Goal: Task Accomplishment & Management: Use online tool/utility

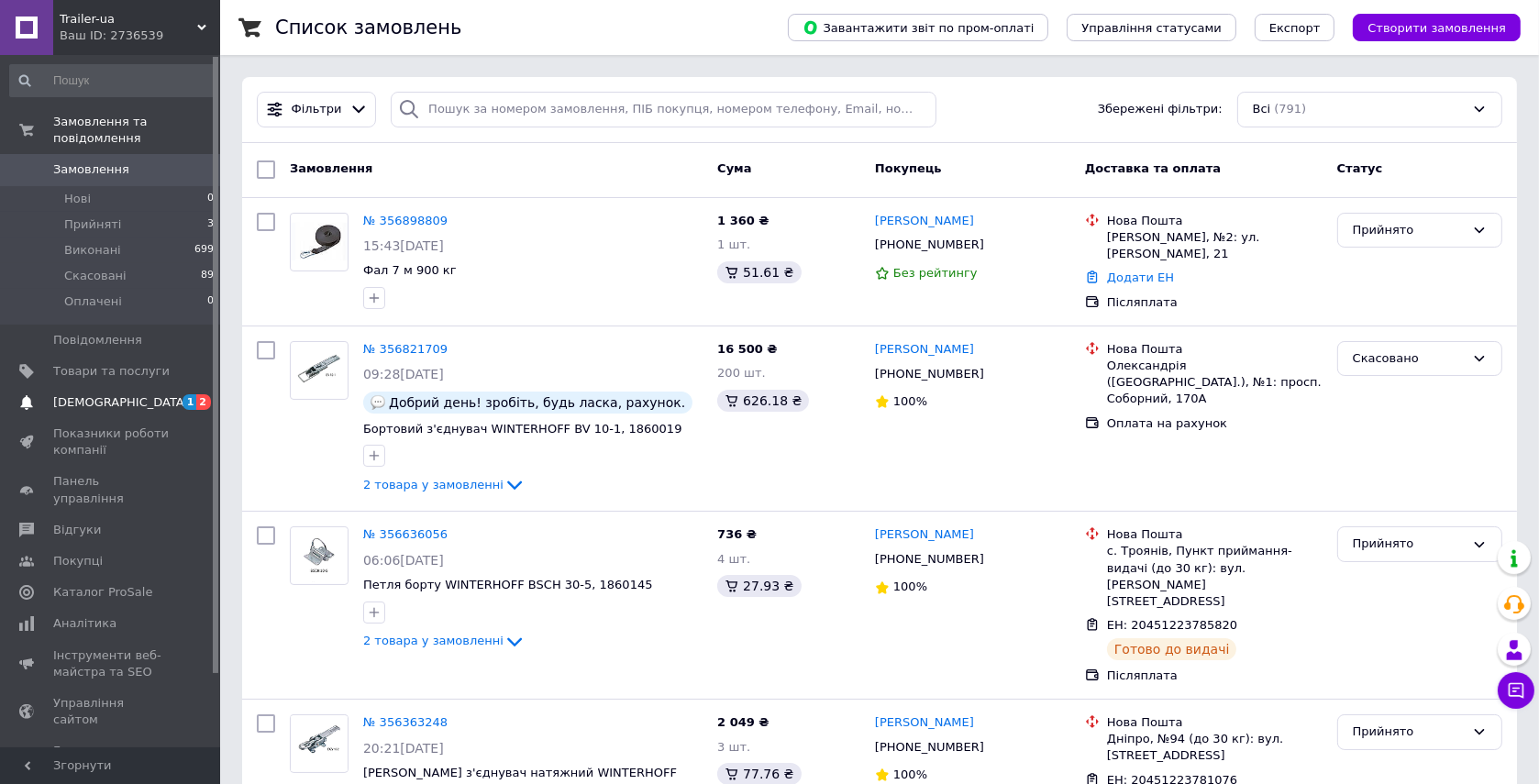
click at [152, 394] on span "[DEMOGRAPHIC_DATA]" at bounding box center [111, 402] width 117 height 16
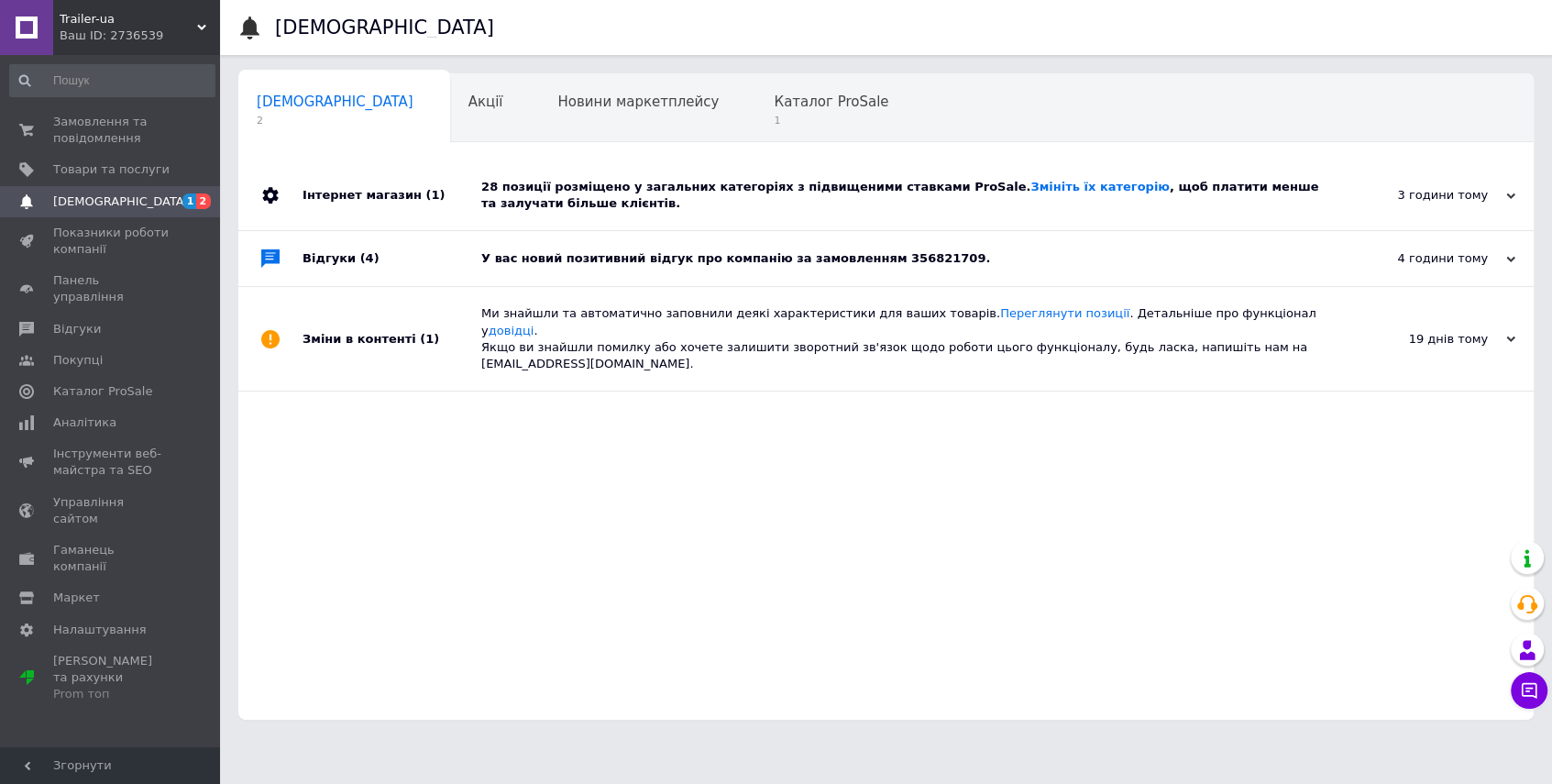
click at [737, 256] on div "У вас новий позитивний відгук про компанію за замовленням 356821709." at bounding box center [907, 258] width 851 height 16
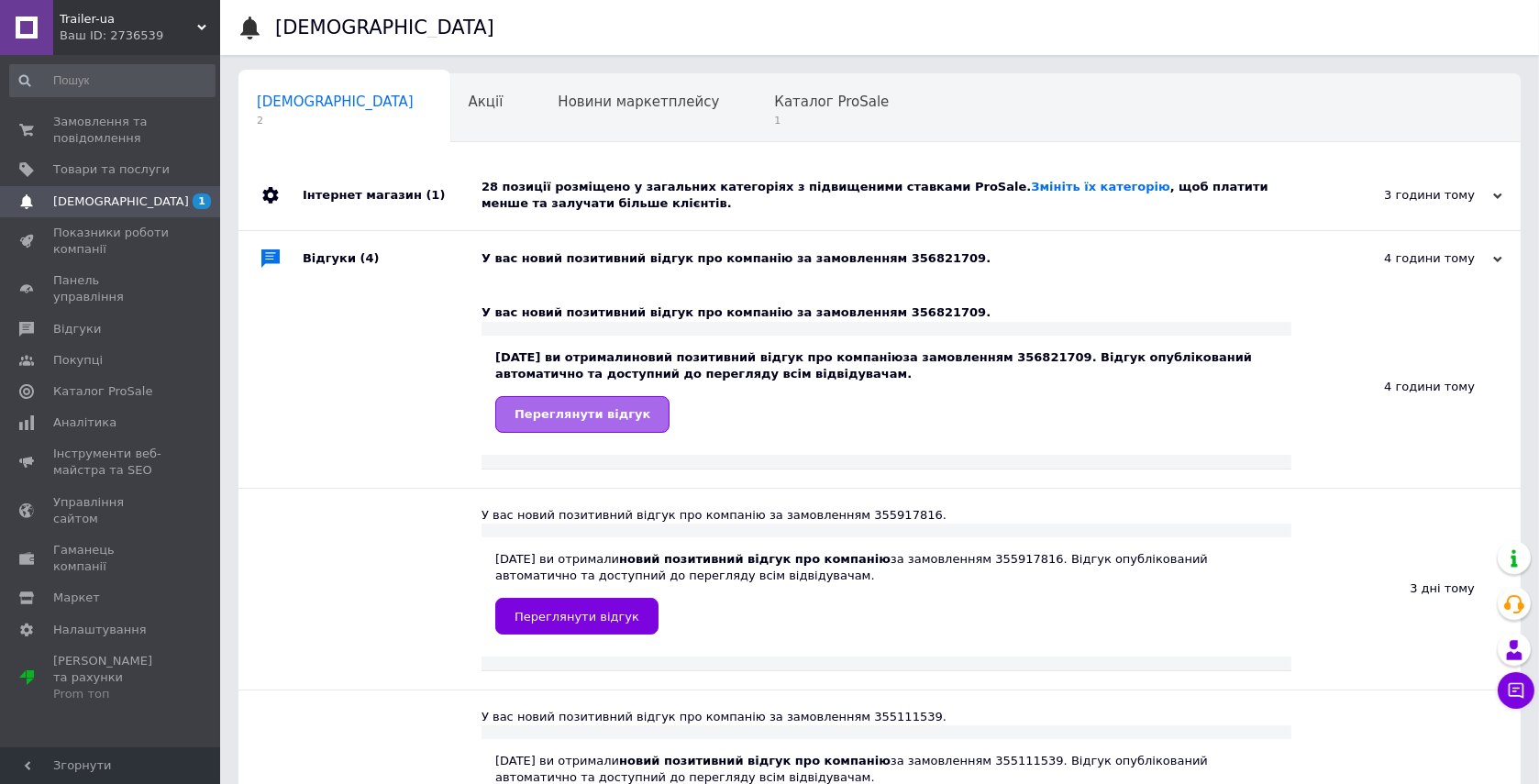
click at [584, 408] on span "Переглянути відгук" at bounding box center [582, 414] width 136 height 13
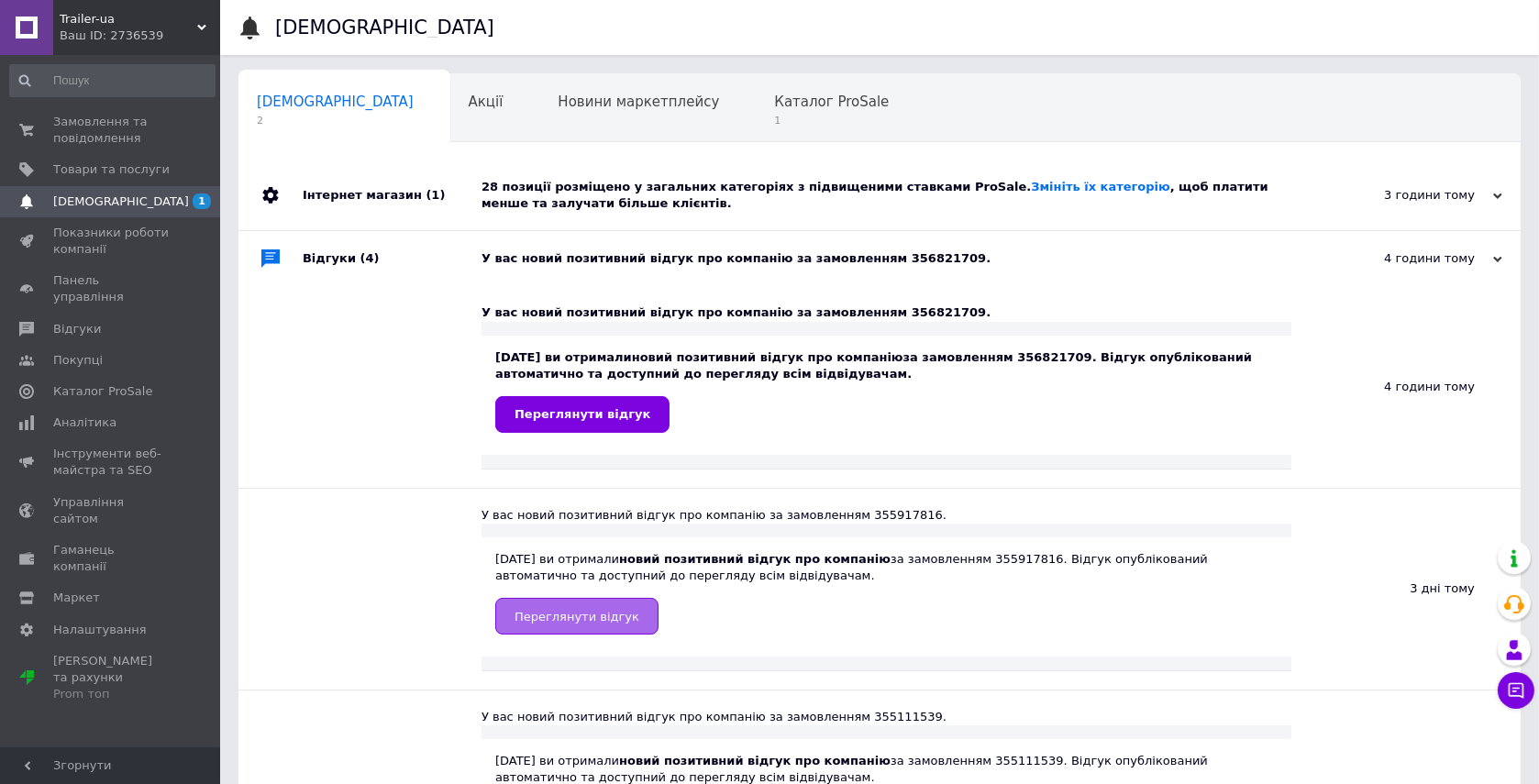
click at [600, 614] on span "Переглянути відгук" at bounding box center [576, 616] width 124 height 13
click at [97, 198] on span "[DEMOGRAPHIC_DATA]" at bounding box center [120, 201] width 136 height 16
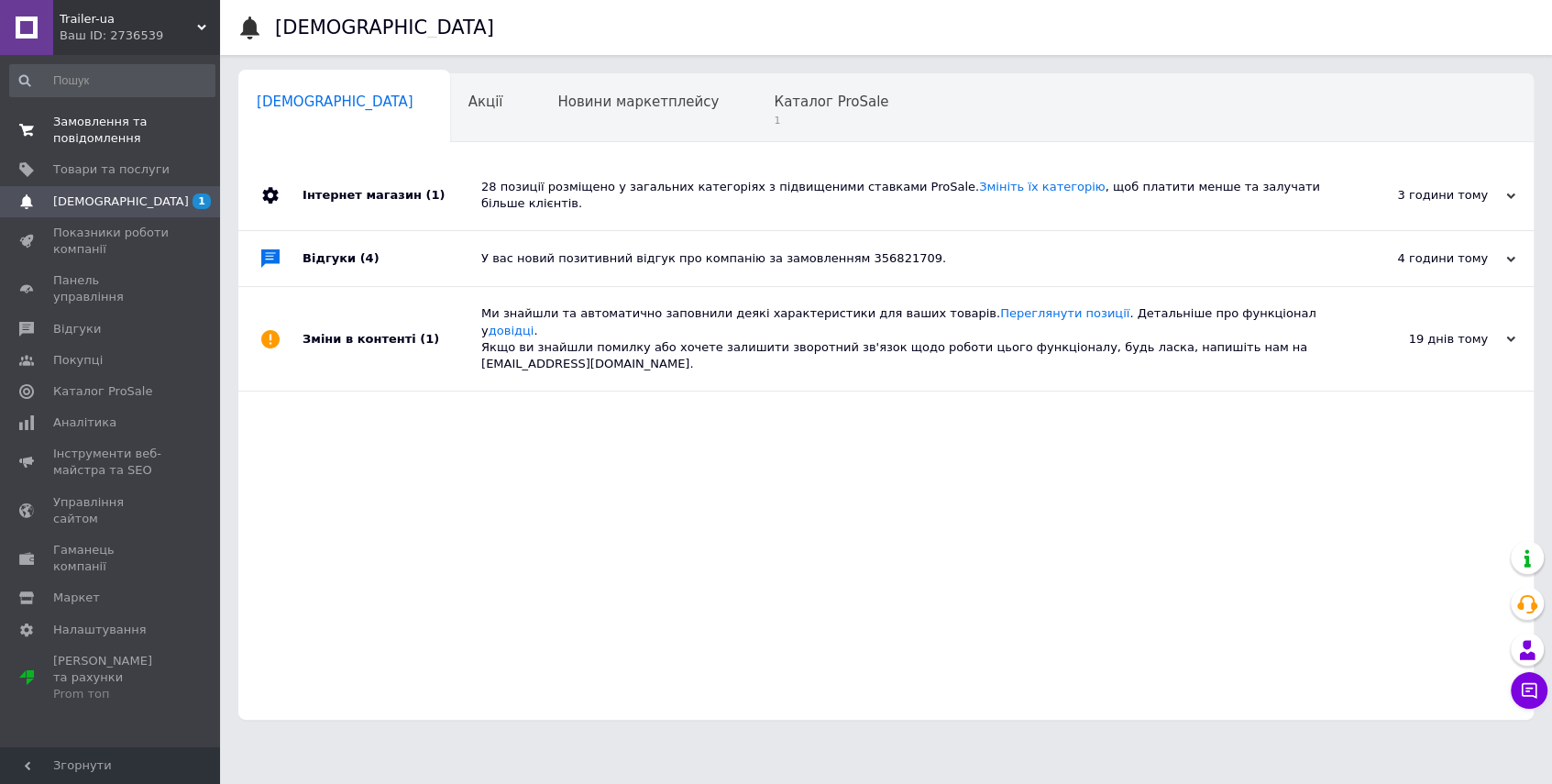
click at [116, 130] on span "Замовлення та повідомлення" at bounding box center [111, 130] width 117 height 33
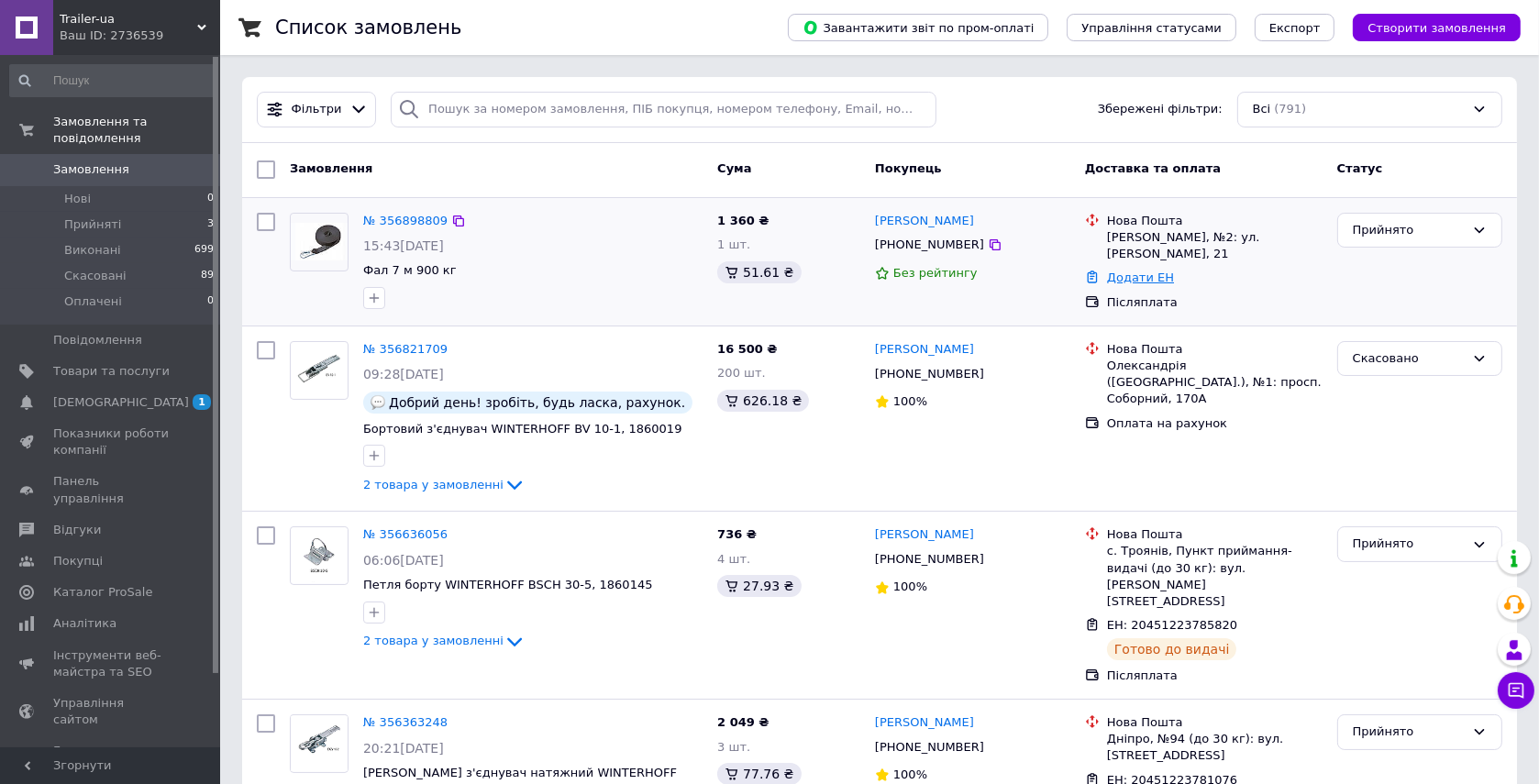
click at [1134, 278] on link "Додати ЕН" at bounding box center [1140, 277] width 66 height 13
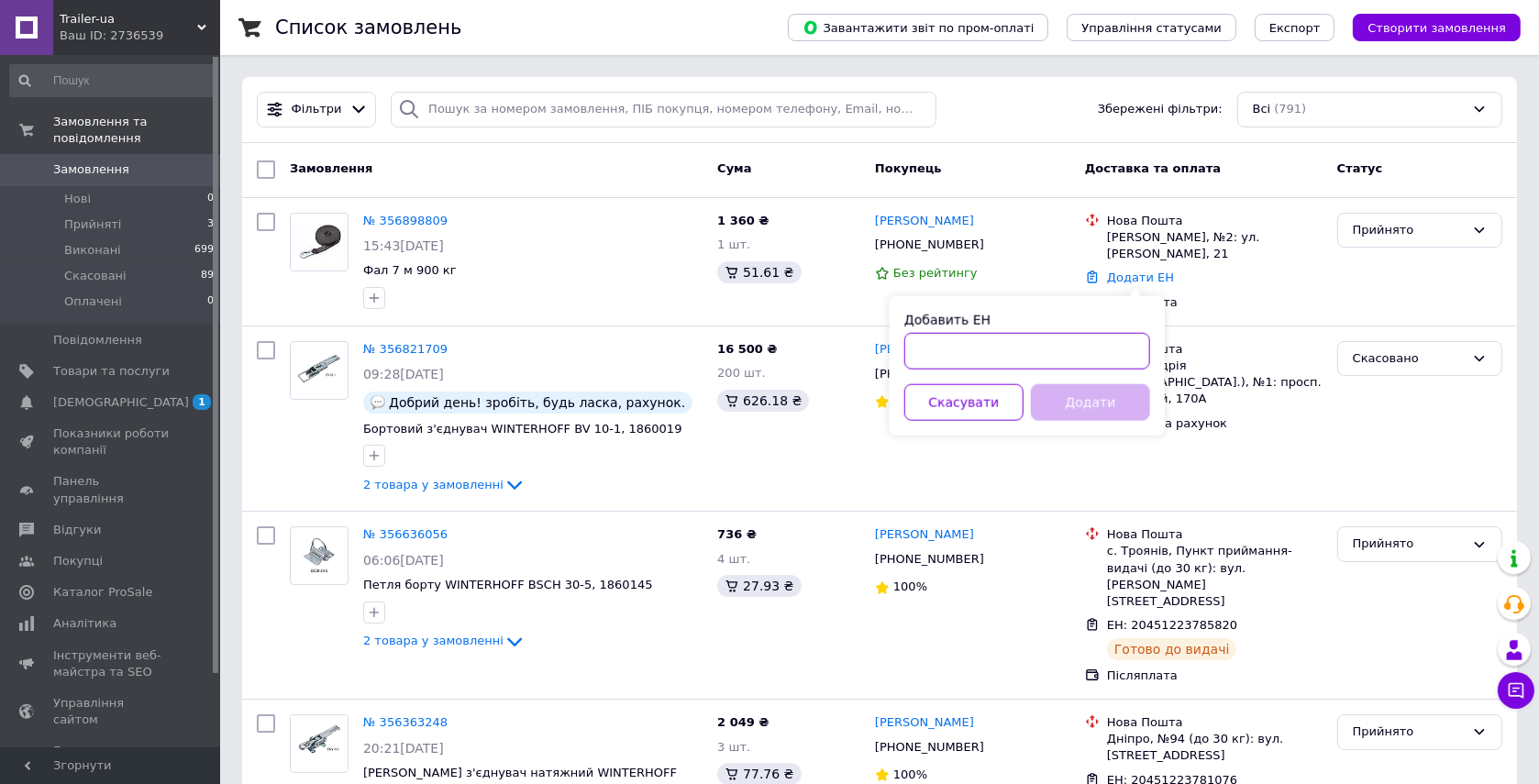
drag, startPoint x: 1134, startPoint y: 278, endPoint x: 1043, endPoint y: 344, distance: 112.4
click at [1043, 344] on input "Добавить ЕН" at bounding box center [1026, 351] width 246 height 37
paste input "20451225233507"
type input "20451225233507"
click at [1077, 404] on button "Додати" at bounding box center [1091, 403] width 119 height 37
